Goal: Task Accomplishment & Management: Use online tool/utility

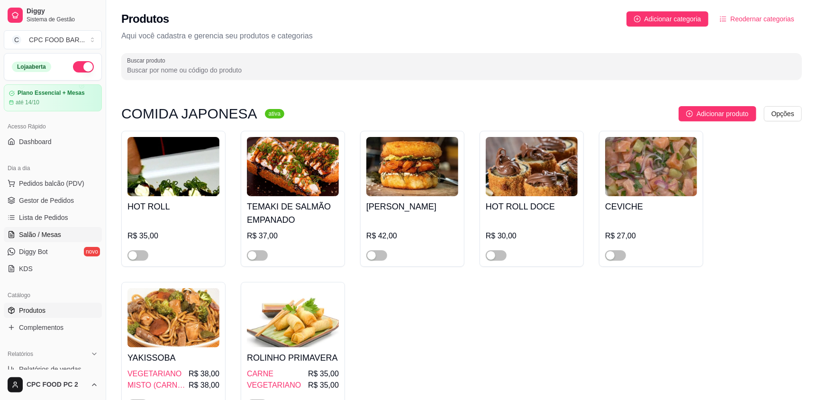
click at [53, 235] on span "Salão / Mesas" at bounding box center [40, 234] width 42 height 9
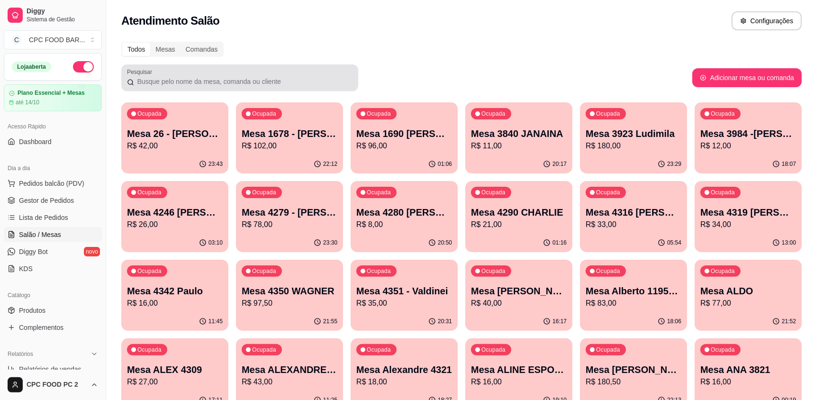
click at [217, 84] on input "Pesquisar" at bounding box center [243, 81] width 219 height 9
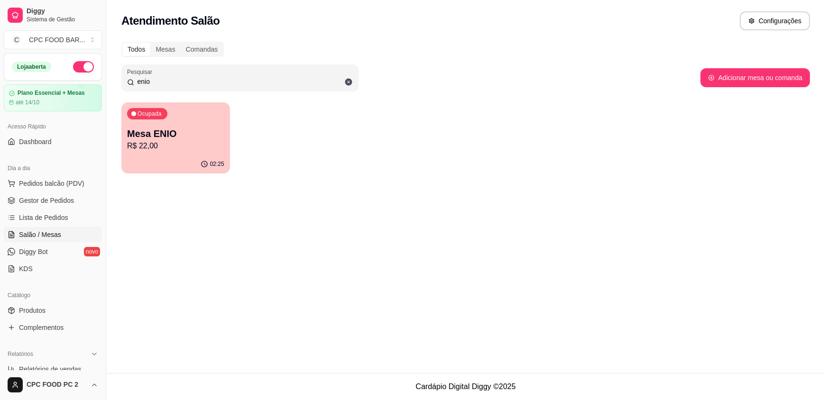
type input "enio"
click at [185, 145] on p "R$ 22,00" at bounding box center [175, 145] width 94 height 11
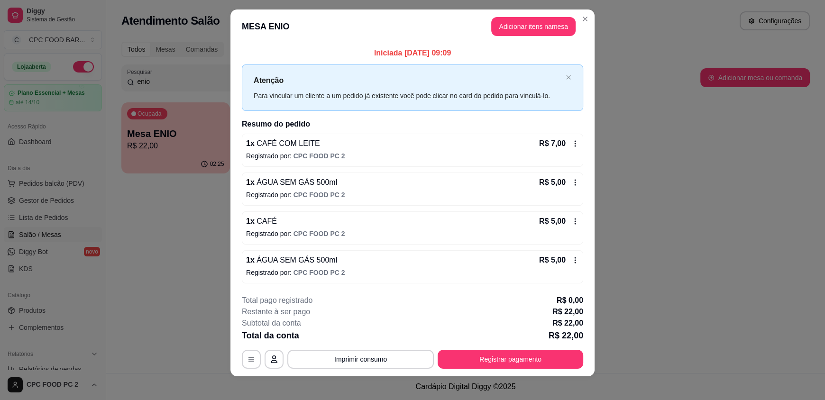
scroll to position [13, 0]
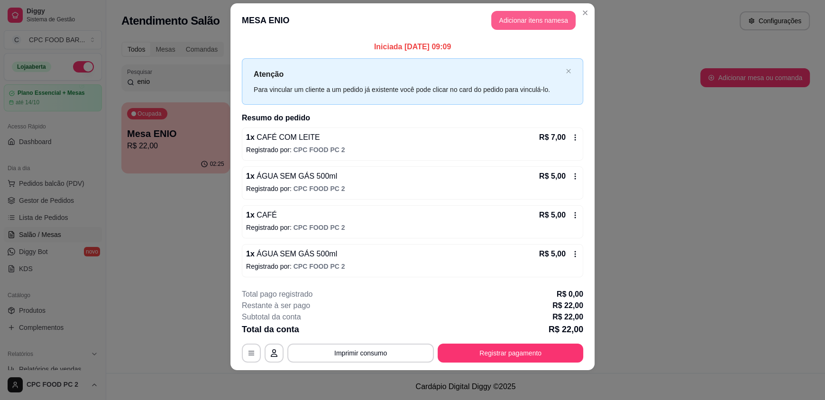
click at [514, 24] on button "Adicionar itens na mesa" at bounding box center [533, 20] width 84 height 19
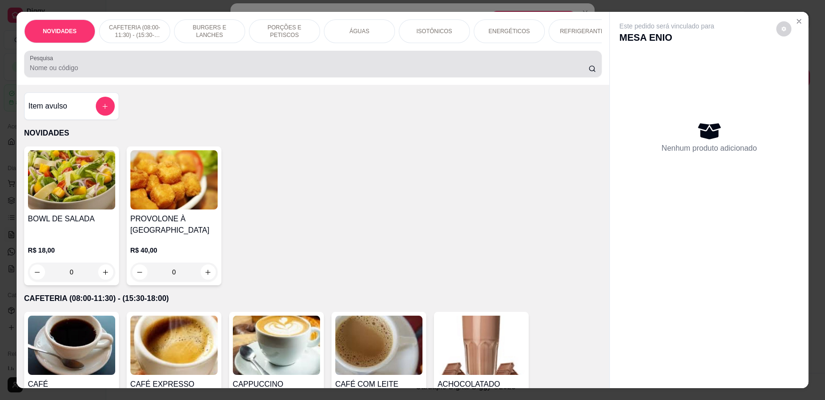
click at [259, 68] on div at bounding box center [313, 64] width 566 height 19
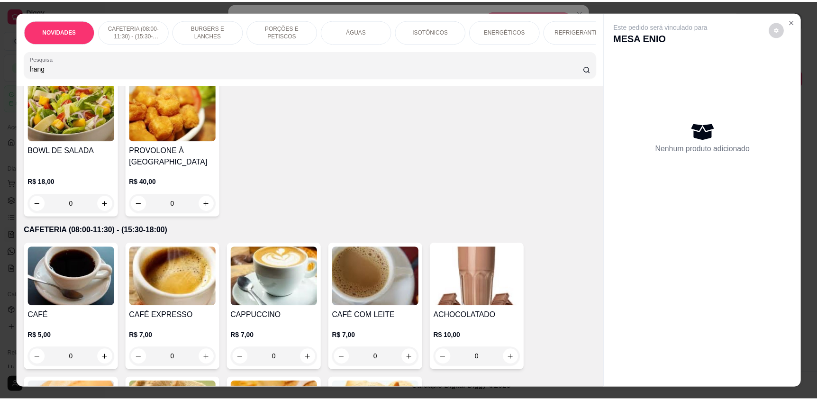
scroll to position [0, 0]
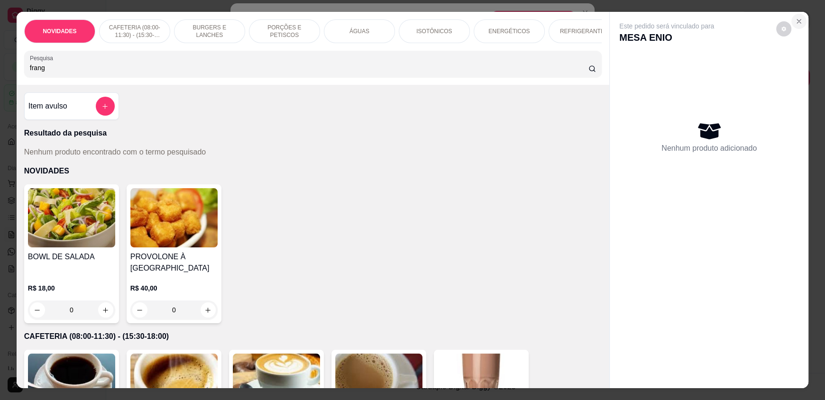
type input "frang"
click at [797, 19] on icon "Close" at bounding box center [799, 22] width 8 height 8
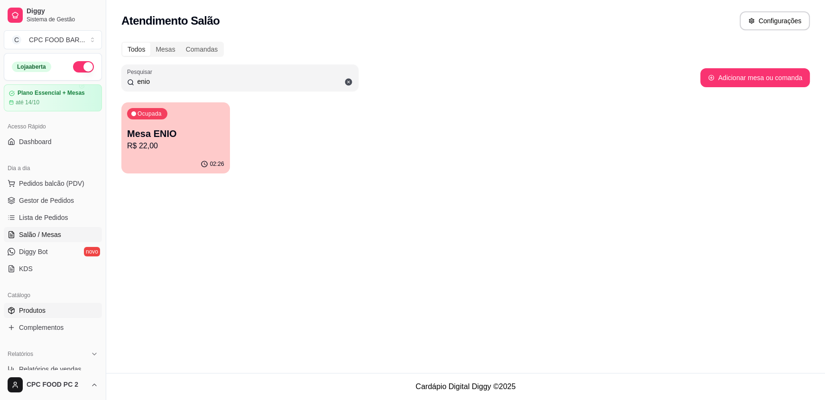
click at [44, 311] on span "Produtos" at bounding box center [32, 310] width 27 height 9
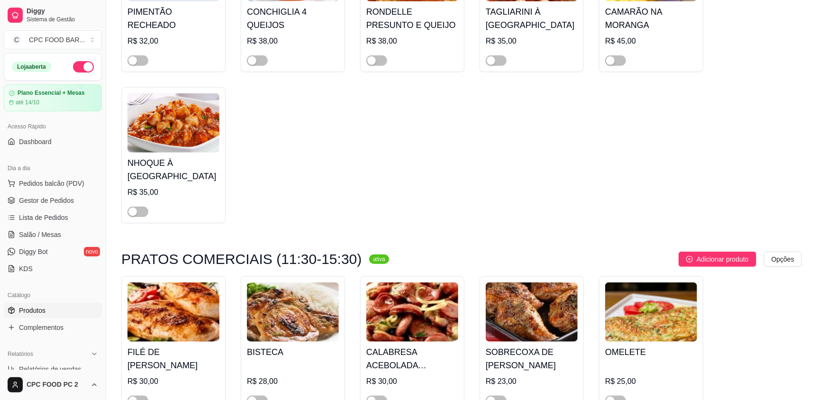
scroll to position [4787, 0]
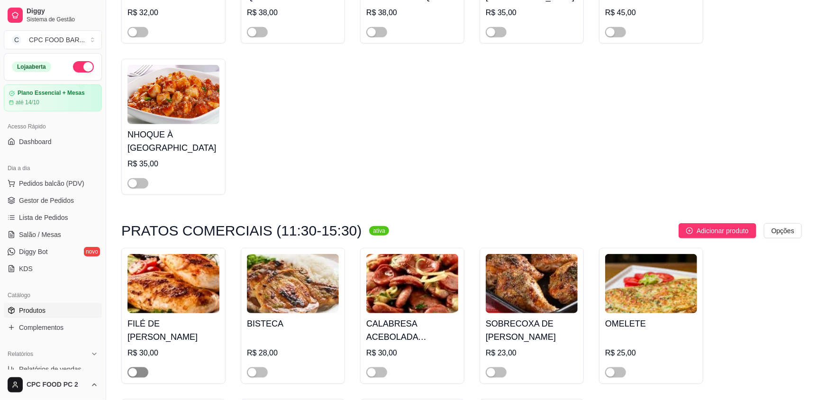
click at [144, 367] on span "button" at bounding box center [138, 372] width 21 height 10
click at [382, 367] on span "button" at bounding box center [376, 372] width 21 height 10
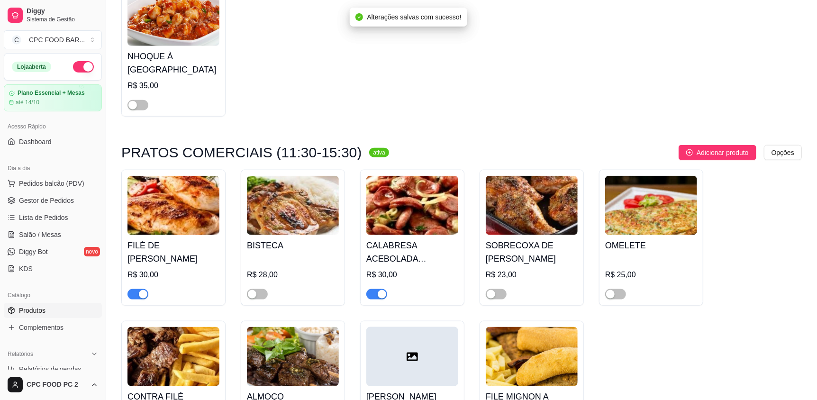
scroll to position [4882, 0]
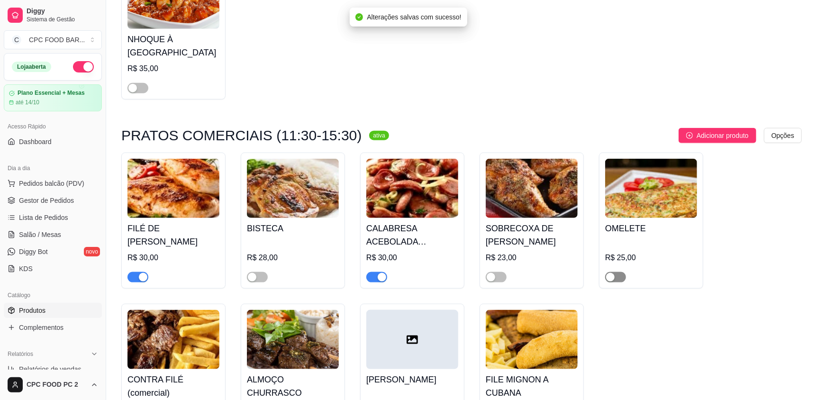
click at [617, 272] on span "button" at bounding box center [615, 277] width 21 height 10
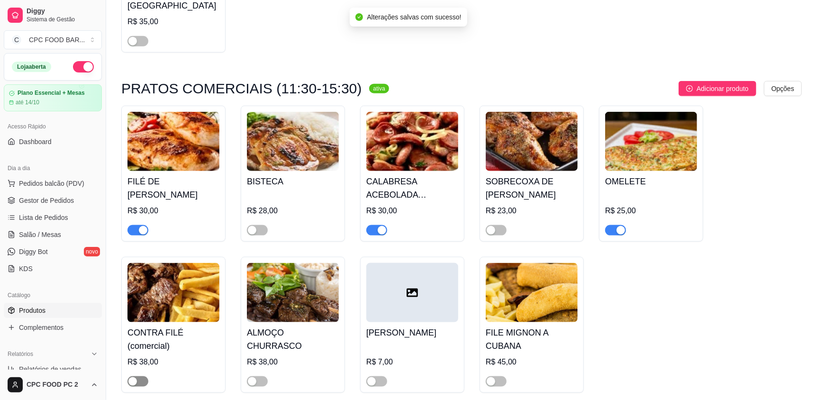
click at [144, 376] on span "button" at bounding box center [138, 381] width 21 height 10
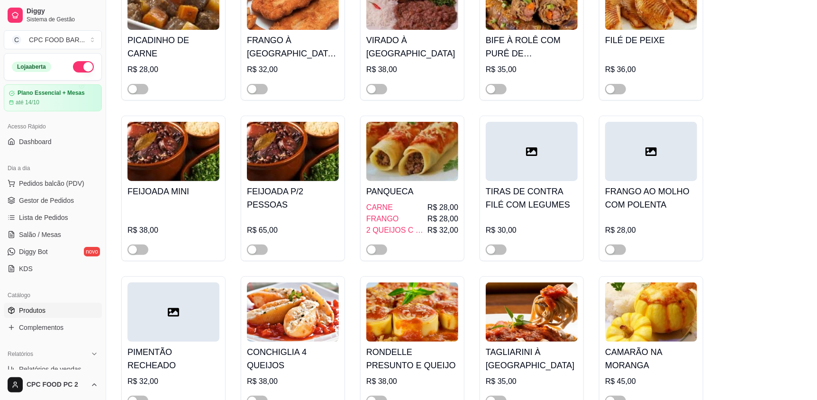
scroll to position [4171, 0]
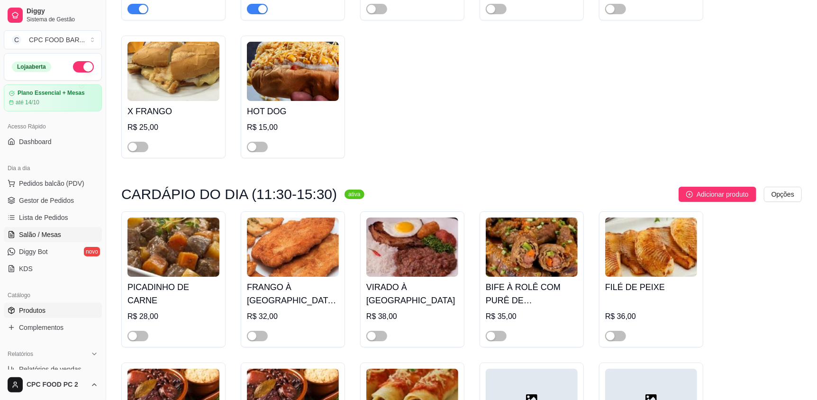
click at [40, 236] on span "Salão / Mesas" at bounding box center [40, 234] width 42 height 9
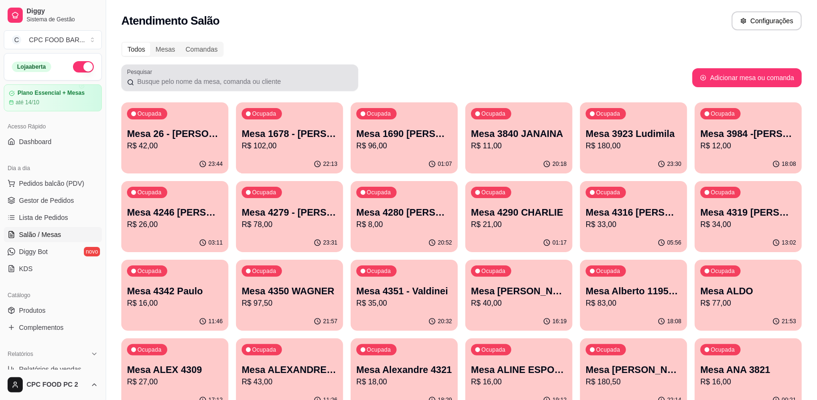
click at [150, 86] on div at bounding box center [240, 77] width 226 height 19
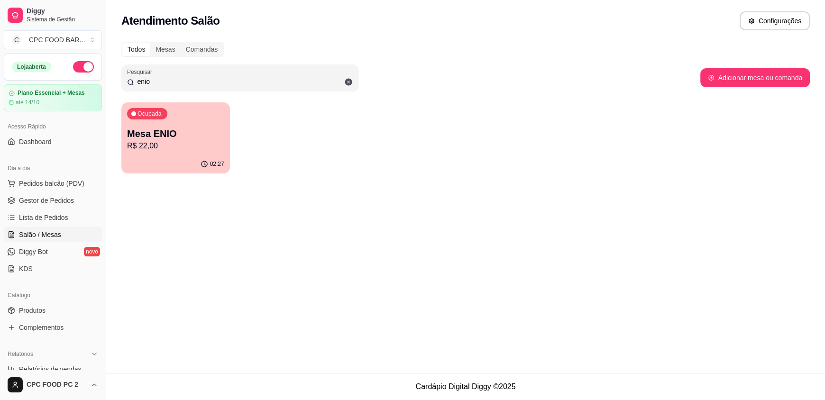
type input "enio"
click at [205, 141] on p "R$ 22,00" at bounding box center [175, 145] width 97 height 11
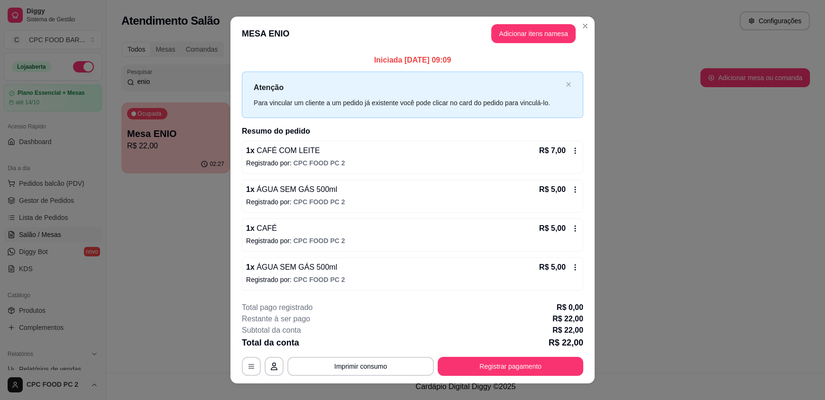
click at [548, 21] on header "MESA ENIO Adicionar itens na mesa" at bounding box center [412, 34] width 364 height 34
click at [540, 26] on button "Adicionar itens na mesa" at bounding box center [533, 33] width 84 height 19
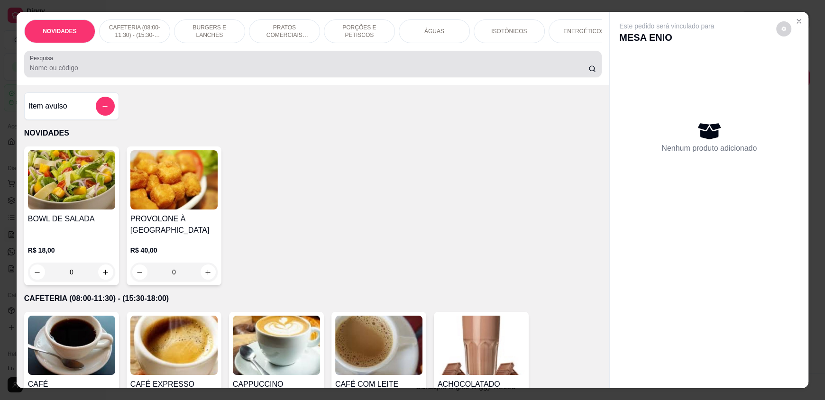
click at [204, 73] on input "Pesquisa" at bounding box center [309, 67] width 559 height 9
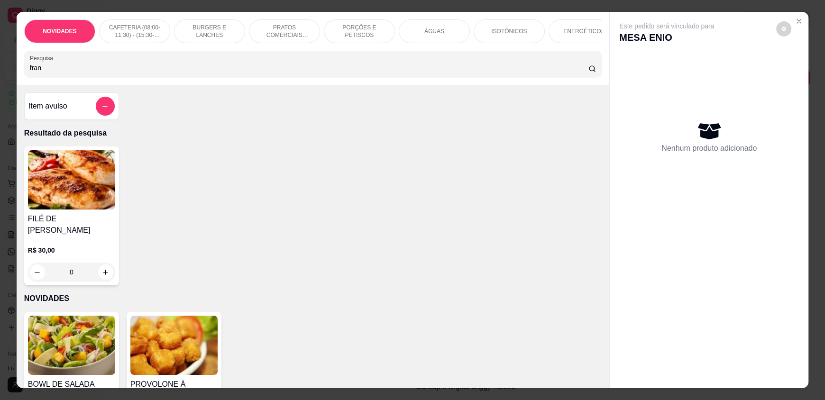
type input "fran"
click at [104, 271] on div "0" at bounding box center [71, 272] width 87 height 19
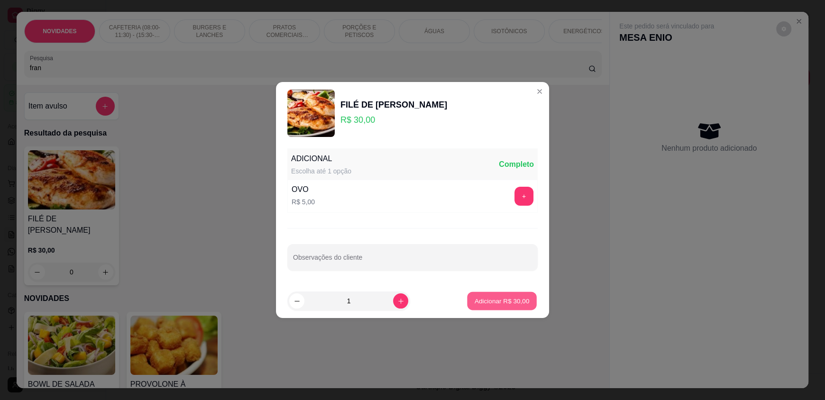
click at [493, 300] on p "Adicionar R$ 30,00" at bounding box center [501, 300] width 55 height 9
type input "1"
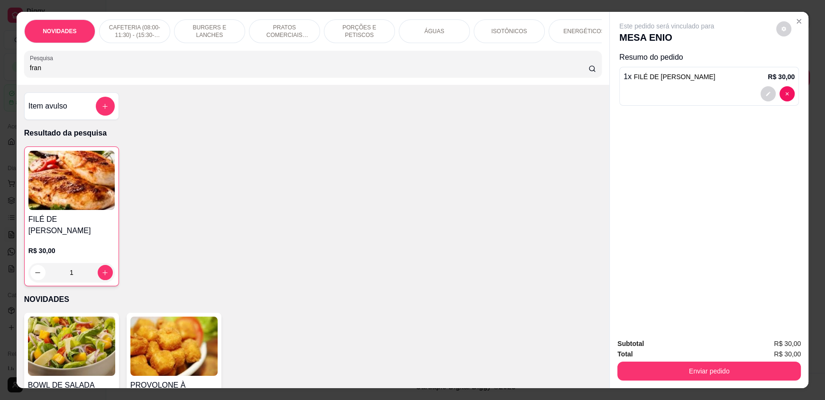
click at [101, 72] on input "fran" at bounding box center [309, 67] width 559 height 9
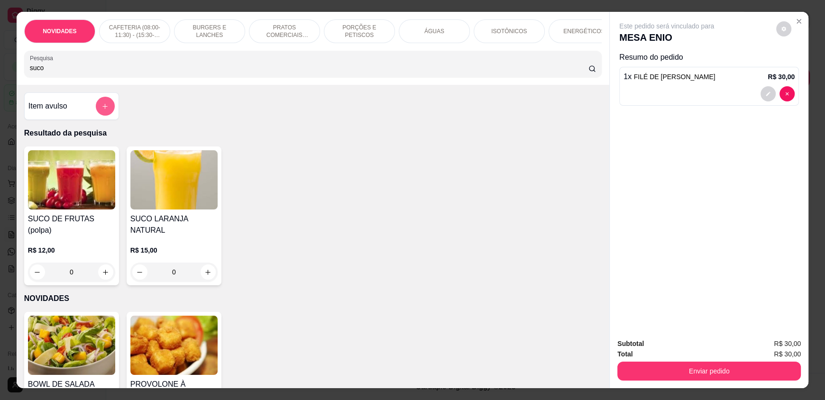
type input "suco"
click at [101, 106] on button "add-separate-item" at bounding box center [105, 106] width 18 height 18
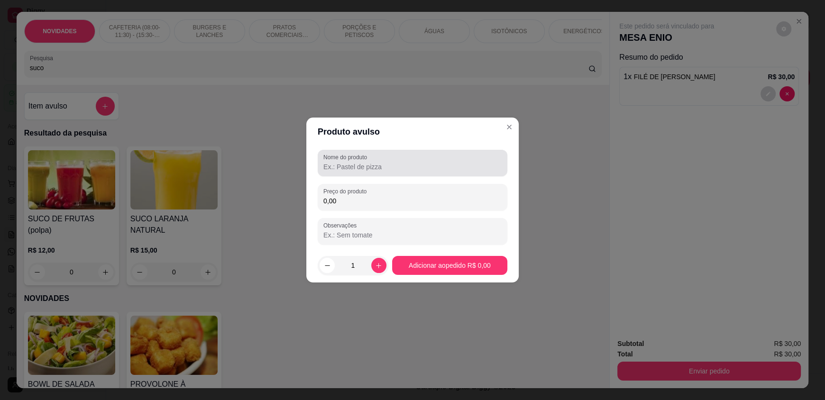
click at [366, 168] on input "Nome do produto" at bounding box center [412, 166] width 178 height 9
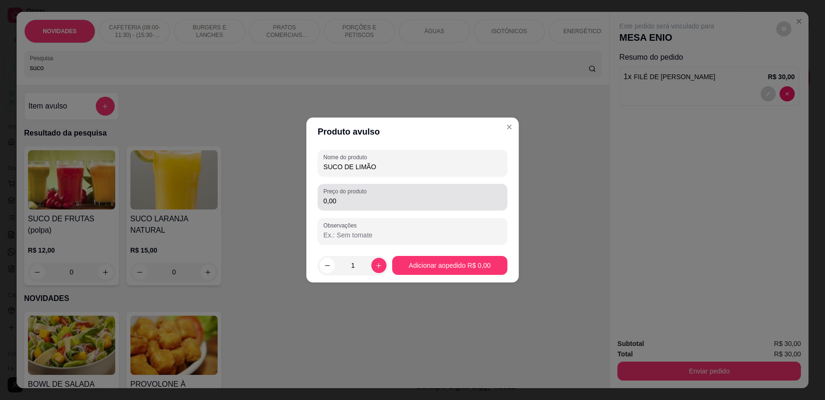
type input "SUCO DE LIMÃO"
click at [346, 195] on label "Preço do produto" at bounding box center [346, 191] width 46 height 8
click at [346, 196] on input "0,00" at bounding box center [412, 200] width 178 height 9
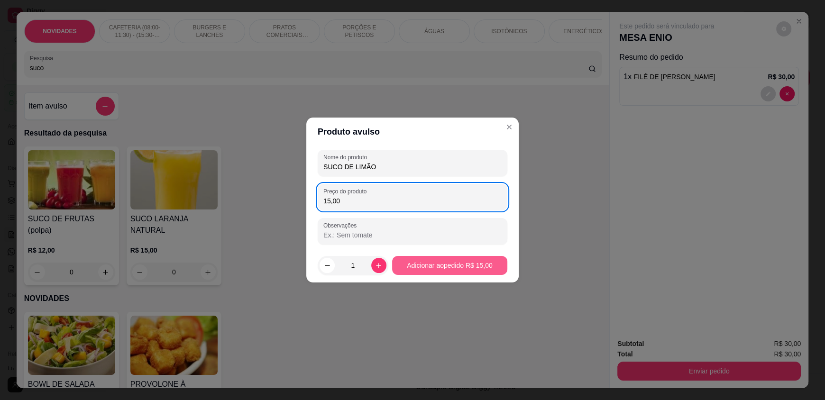
type input "15,00"
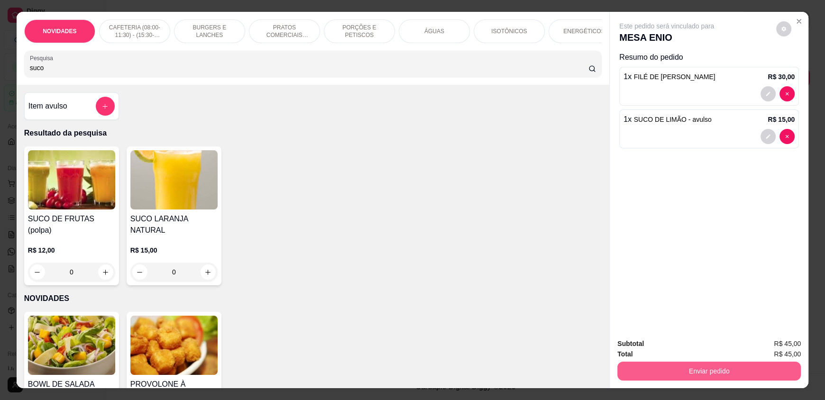
click at [787, 366] on button "Enviar pedido" at bounding box center [708, 371] width 183 height 19
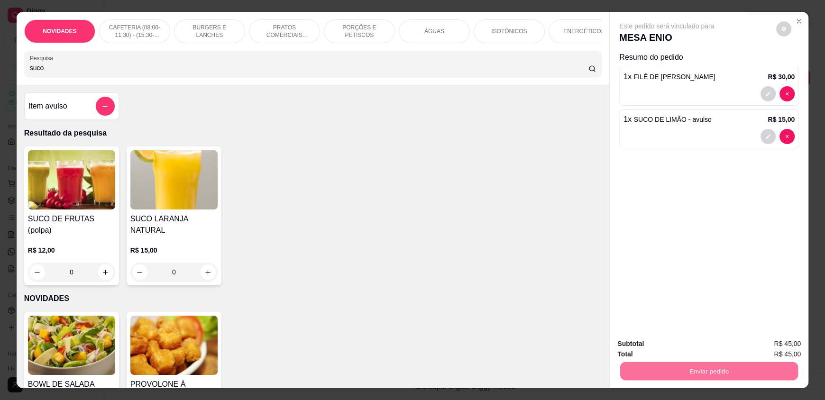
click at [775, 353] on button "Enviar pedido" at bounding box center [776, 348] width 52 height 18
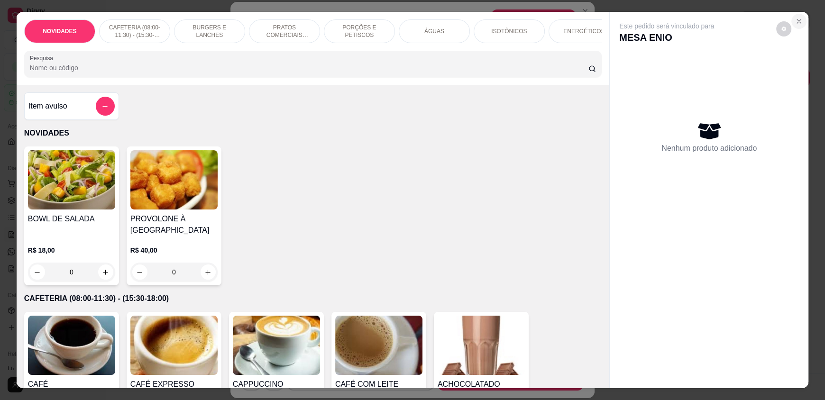
click at [793, 15] on button "Close" at bounding box center [798, 21] width 15 height 15
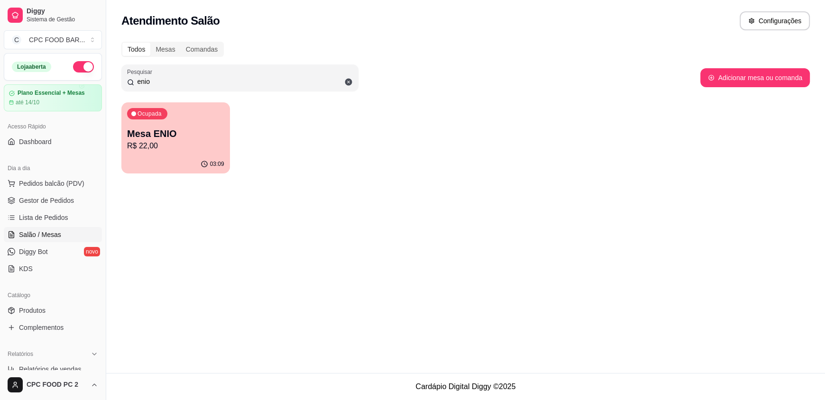
click at [173, 85] on input "enio" at bounding box center [243, 81] width 219 height 9
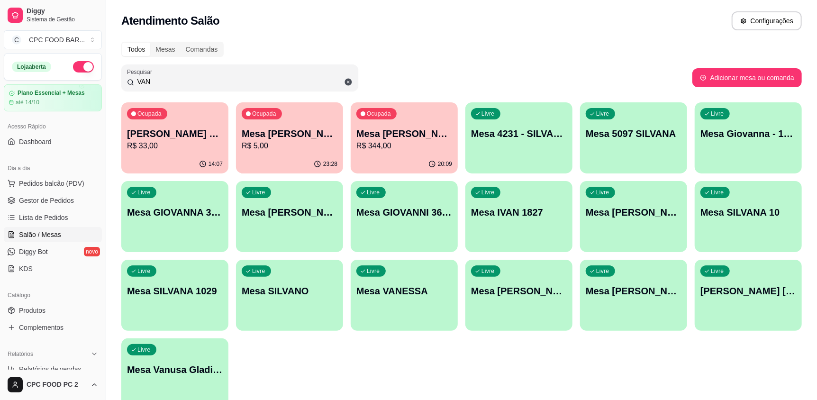
type input "VAN"
click at [432, 154] on div "Ocupada Mesa [PERSON_NAME] R$ 344,00" at bounding box center [404, 128] width 107 height 53
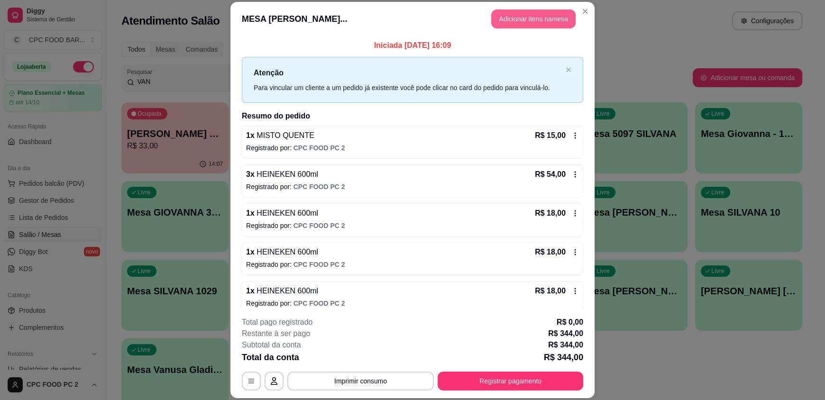
click at [528, 23] on button "Adicionar itens na mesa" at bounding box center [533, 18] width 84 height 19
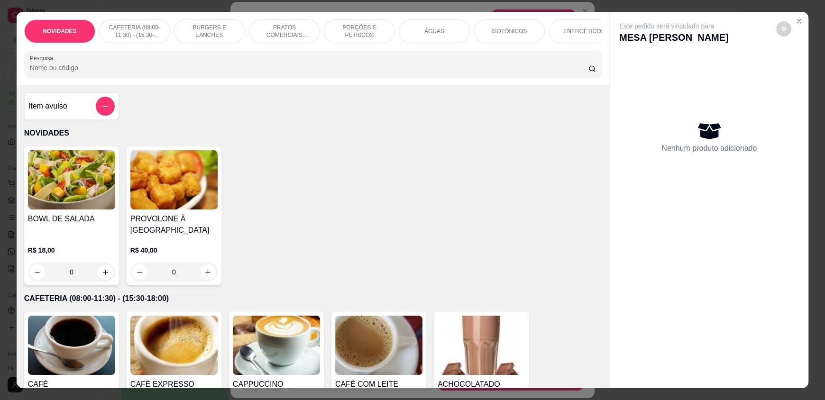
click at [425, 36] on div "ÁGUAS" at bounding box center [434, 31] width 71 height 24
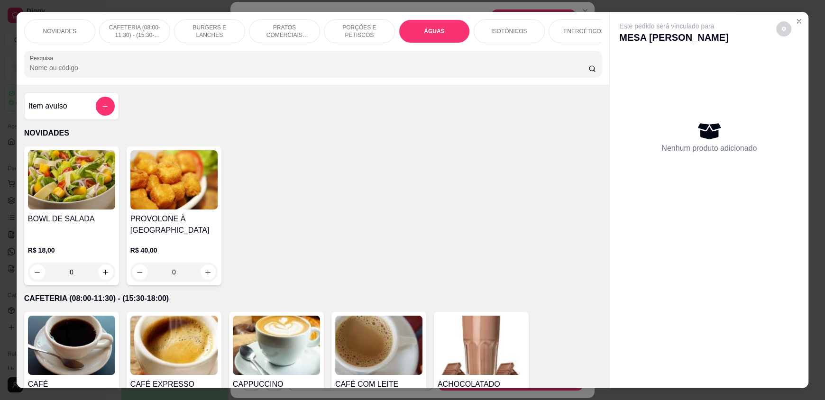
scroll to position [18, 0]
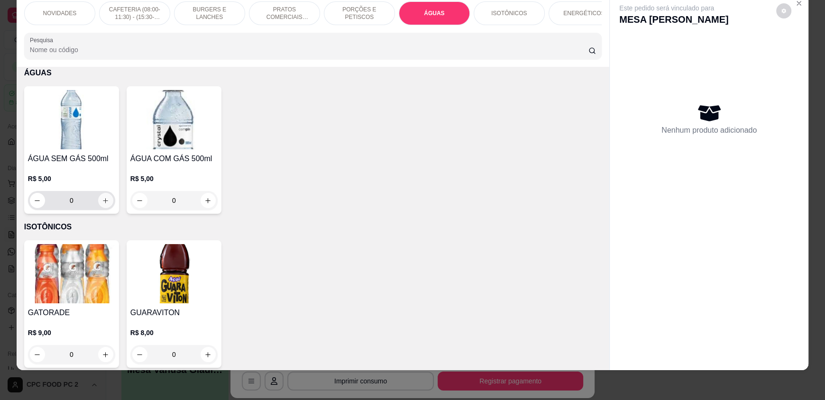
click at [102, 203] on icon "increase-product-quantity" at bounding box center [105, 200] width 7 height 7
type input "1"
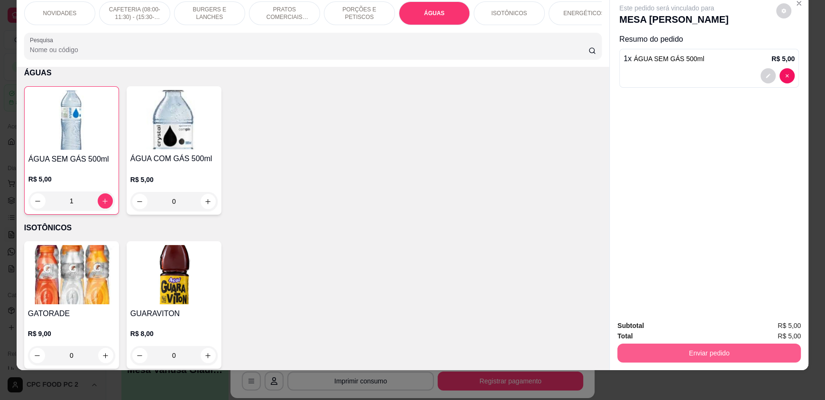
click at [671, 350] on button "Enviar pedido" at bounding box center [708, 353] width 183 height 19
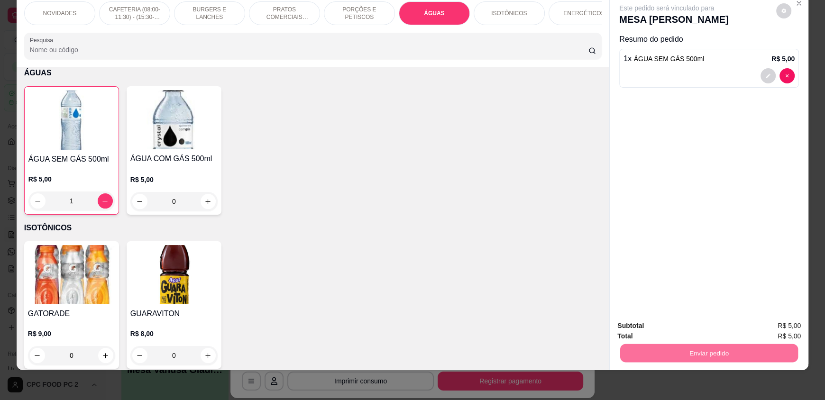
click at [782, 329] on button "Enviar pedido" at bounding box center [776, 329] width 54 height 18
